Goal: Transaction & Acquisition: Purchase product/service

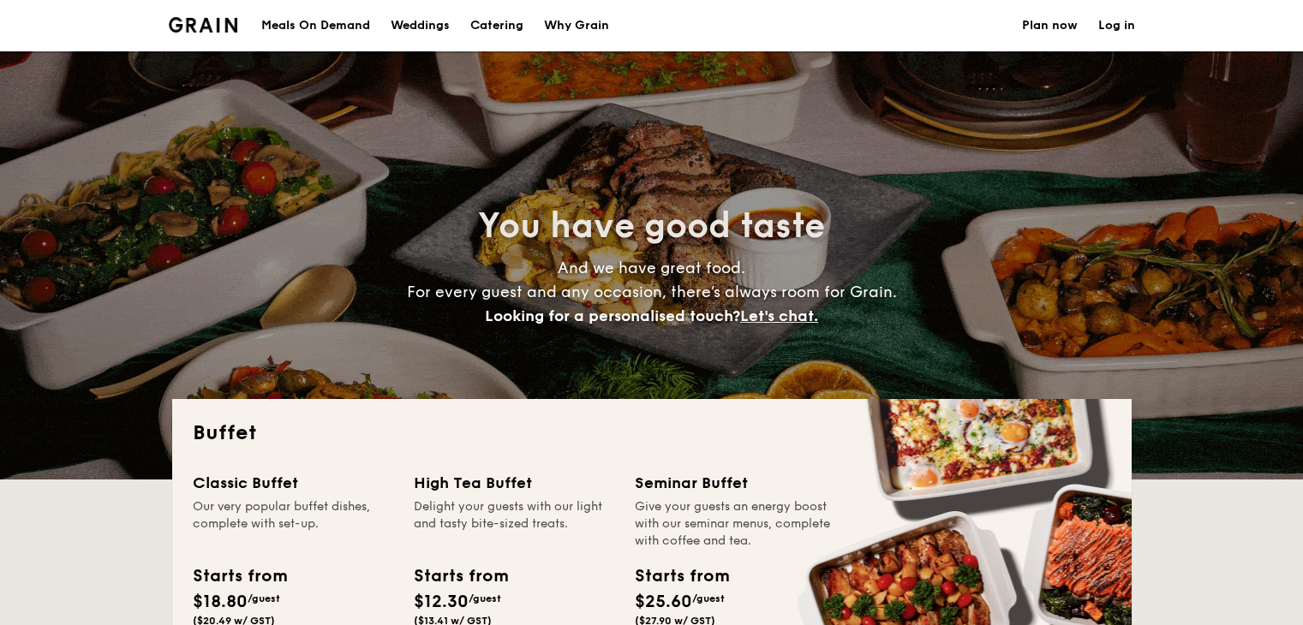
select select
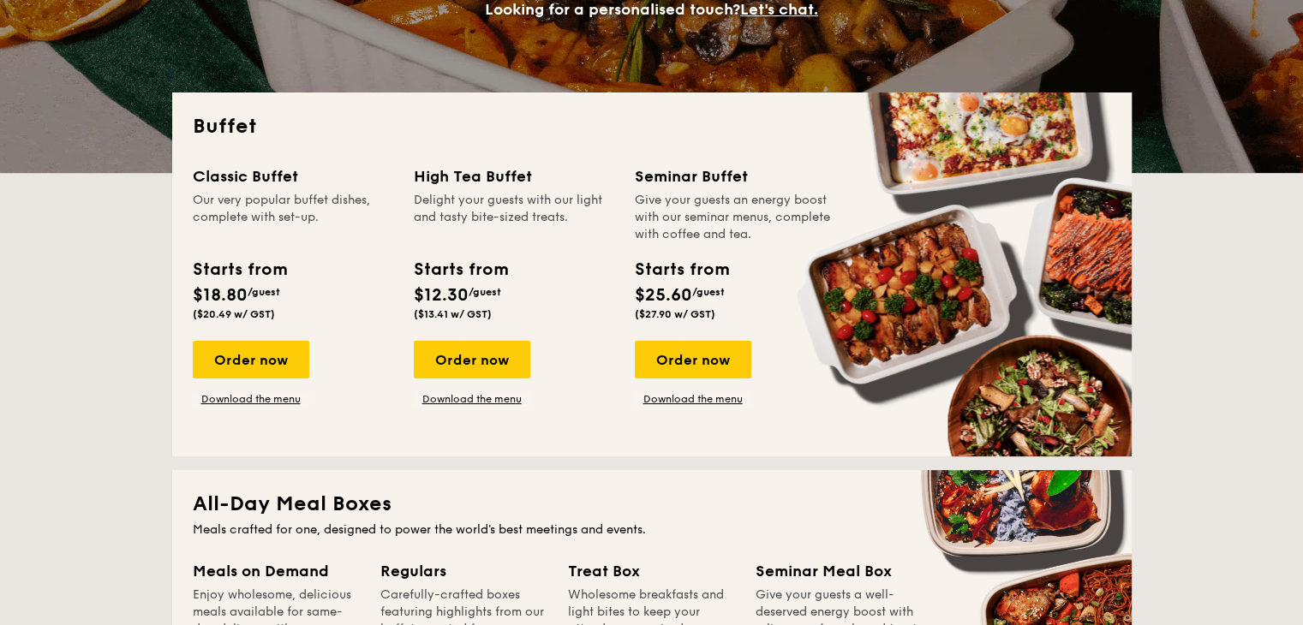
scroll to position [331, 0]
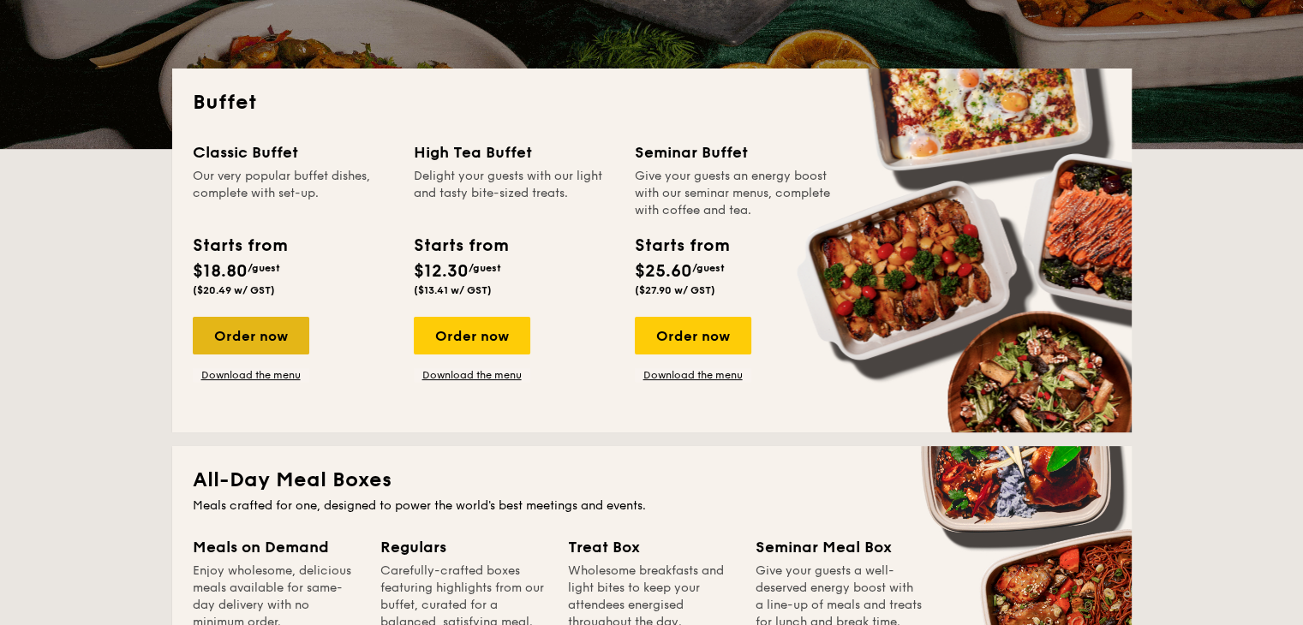
click at [258, 336] on div "Order now" at bounding box center [251, 336] width 116 height 38
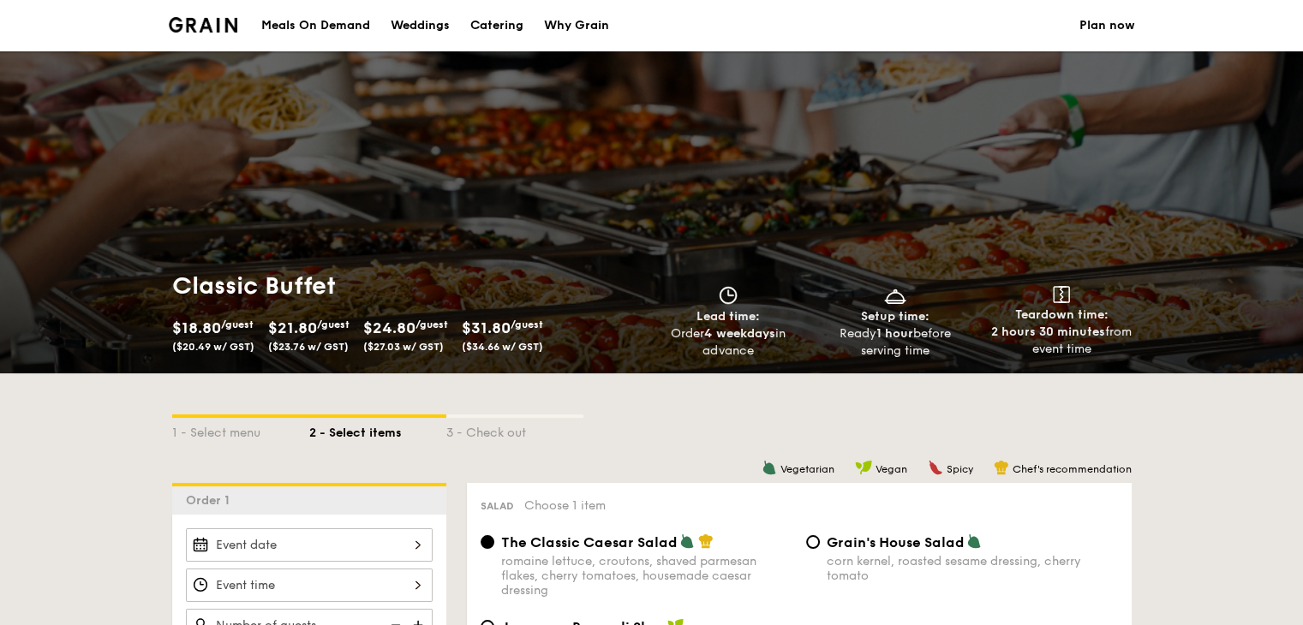
scroll to position [546, 0]
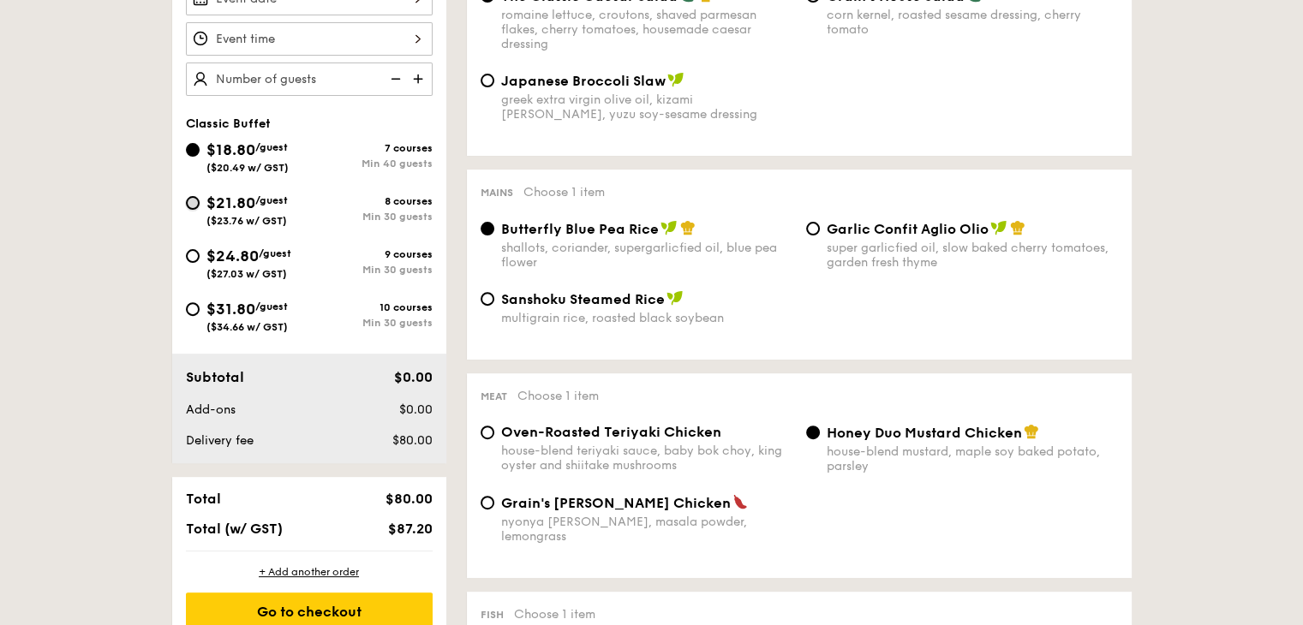
click at [194, 196] on input "$21.80 /guest ($23.76 w/ GST) 8 courses Min 30 guests" at bounding box center [193, 203] width 14 height 14
radio input "true"
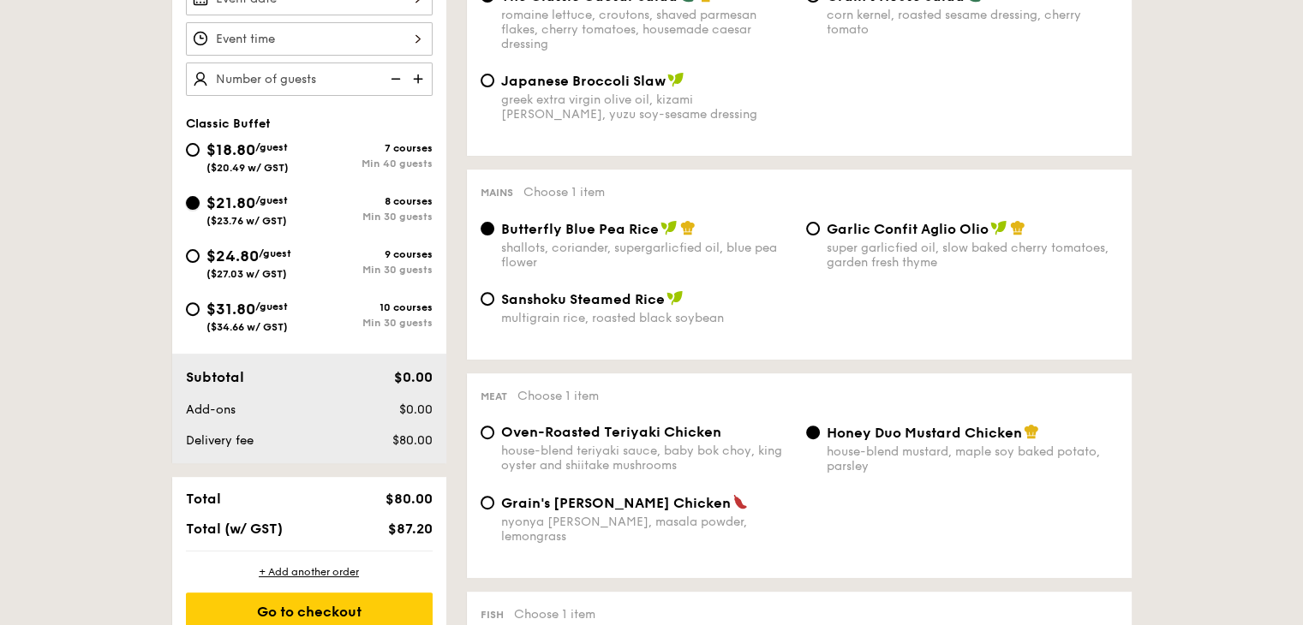
radio input "true"
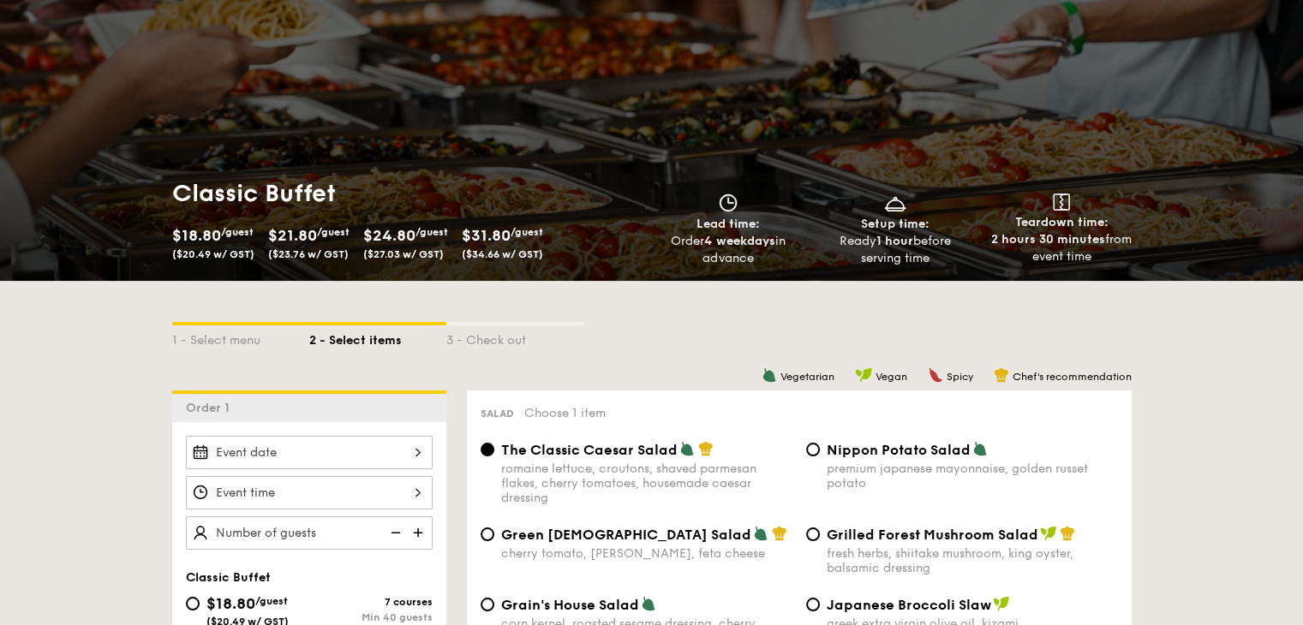
scroll to position [82, 0]
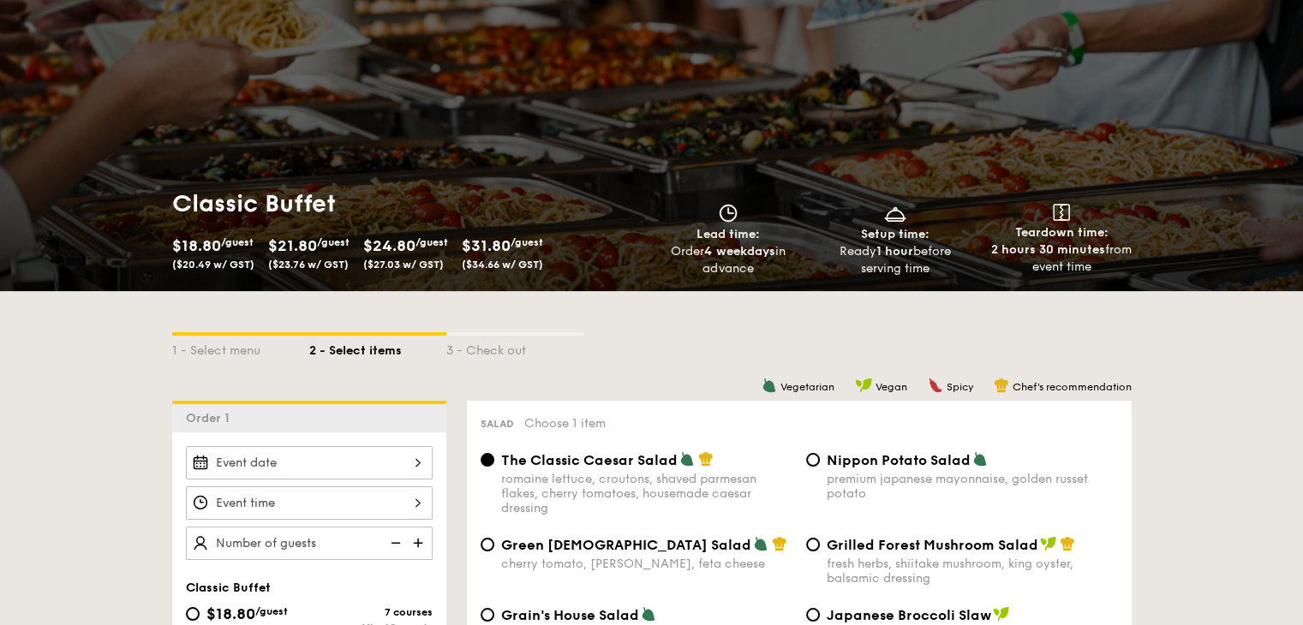
select select
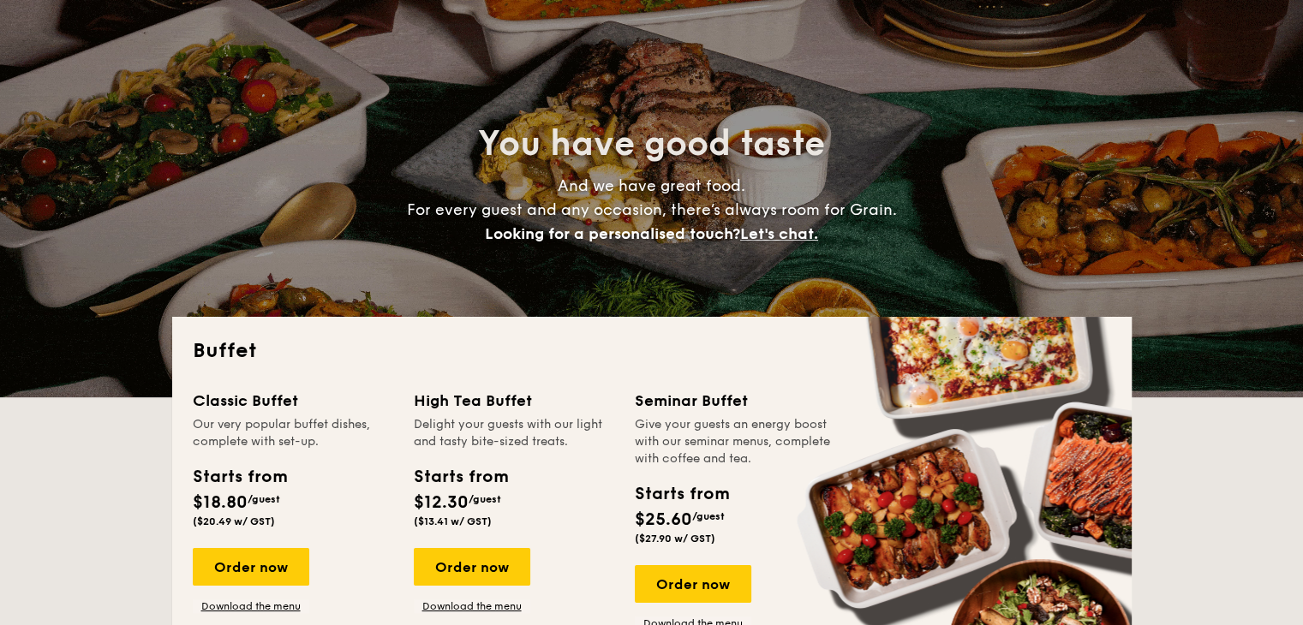
scroll to position [331, 0]
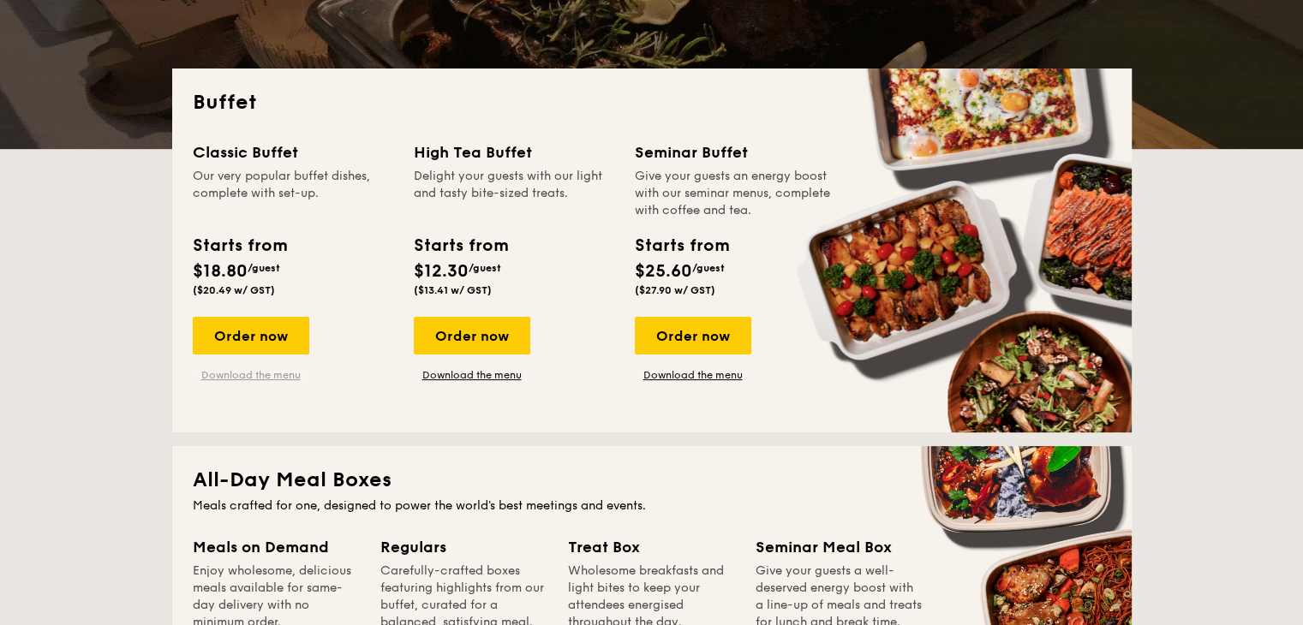
click at [283, 379] on link "Download the menu" at bounding box center [251, 375] width 116 height 14
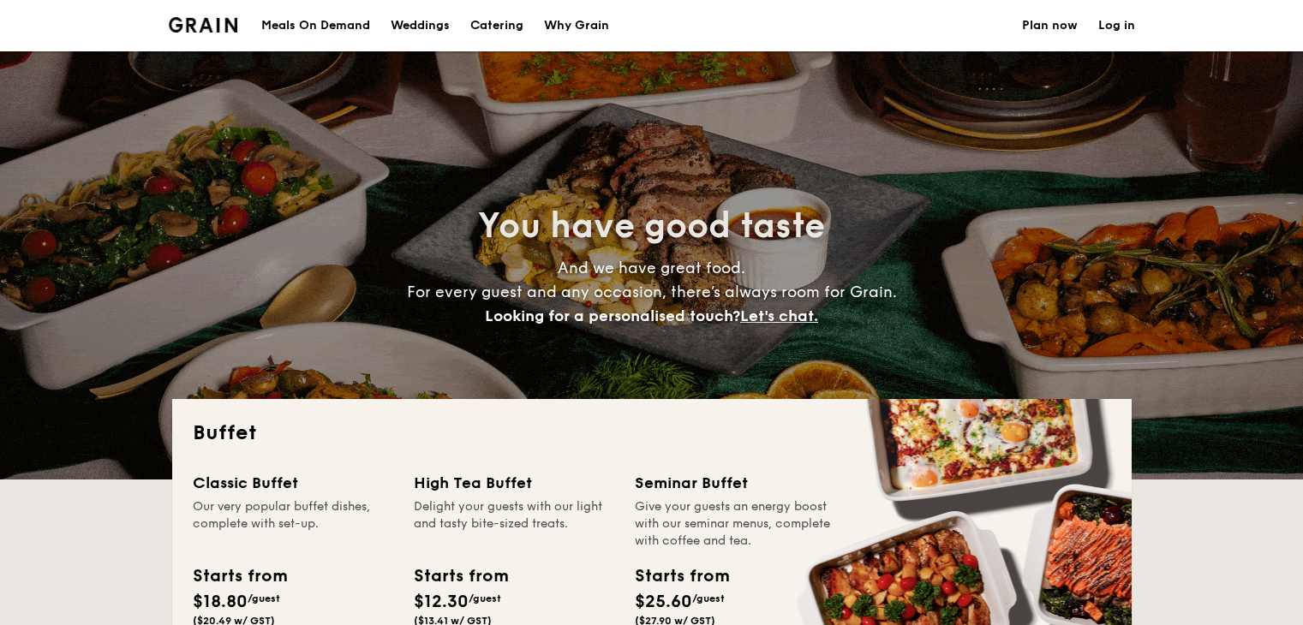
select select
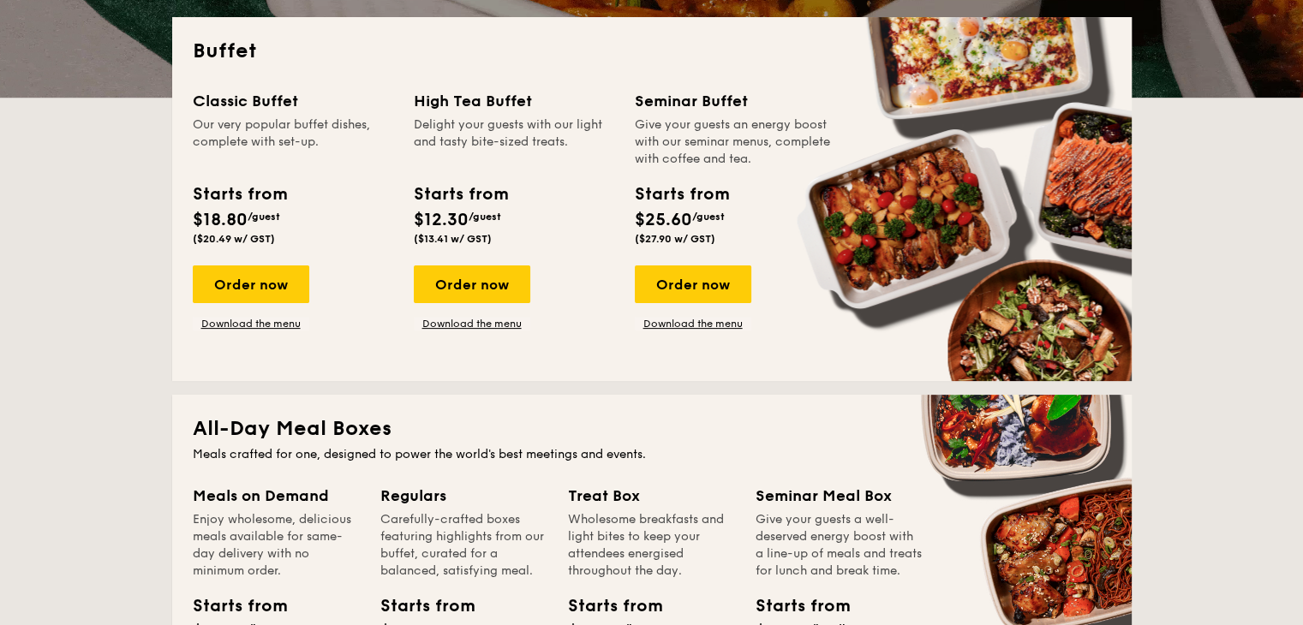
scroll to position [331, 0]
